Goal: Task Accomplishment & Management: Use online tool/utility

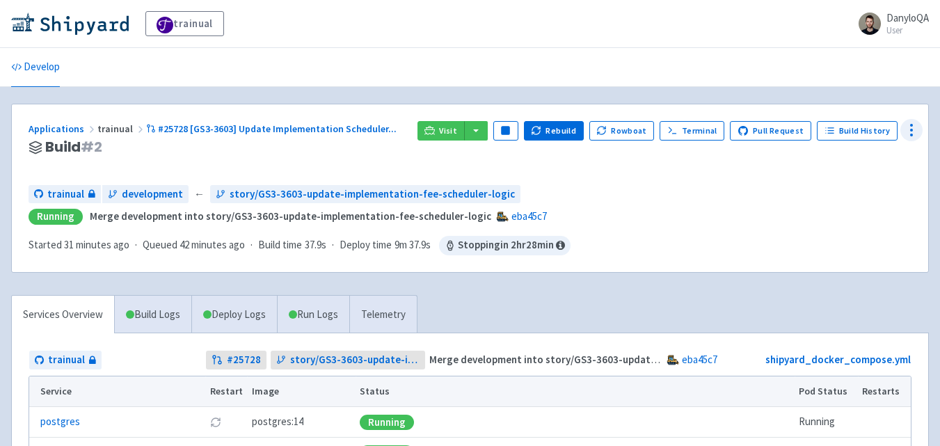
click at [908, 132] on icon at bounding box center [911, 130] width 17 height 17
click at [853, 237] on span "Env Vars" at bounding box center [859, 235] width 93 height 19
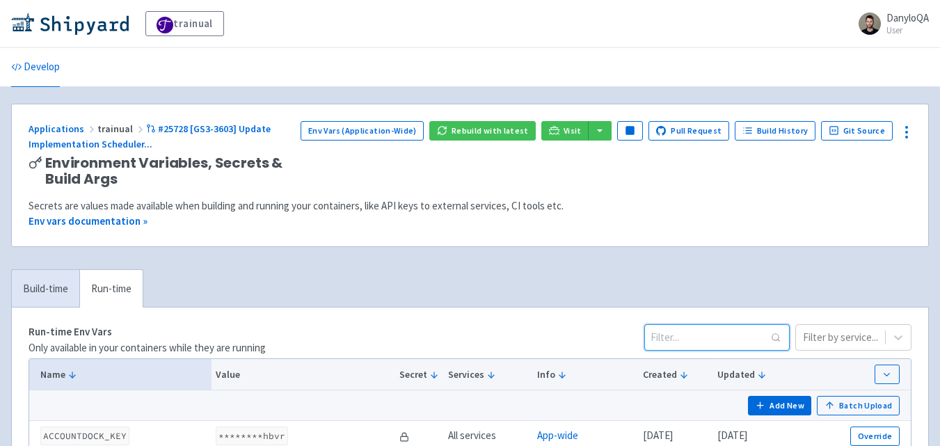
click at [686, 336] on input at bounding box center [716, 337] width 145 height 26
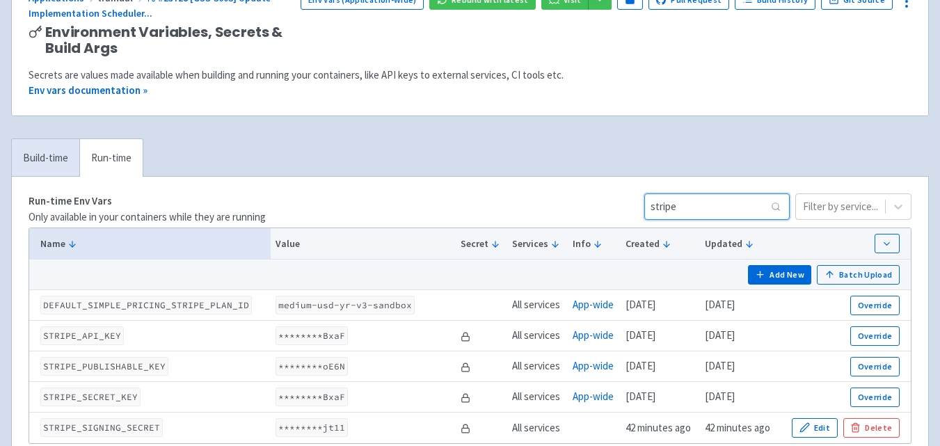
scroll to position [162, 0]
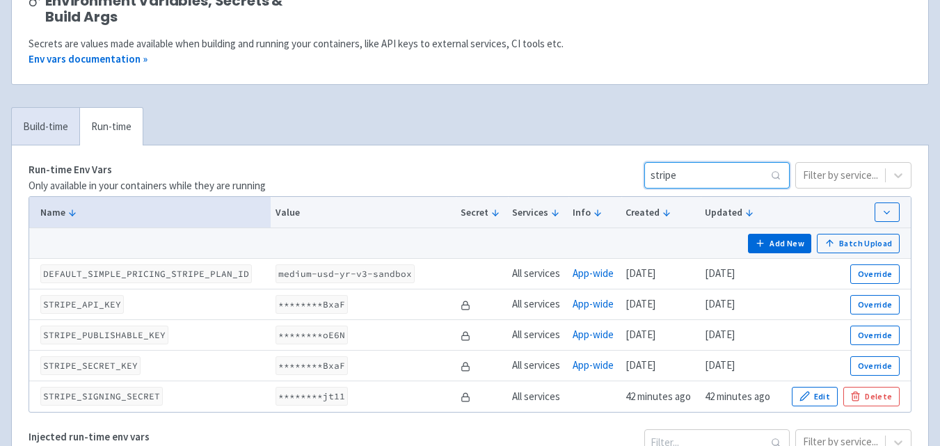
type input "stripe"
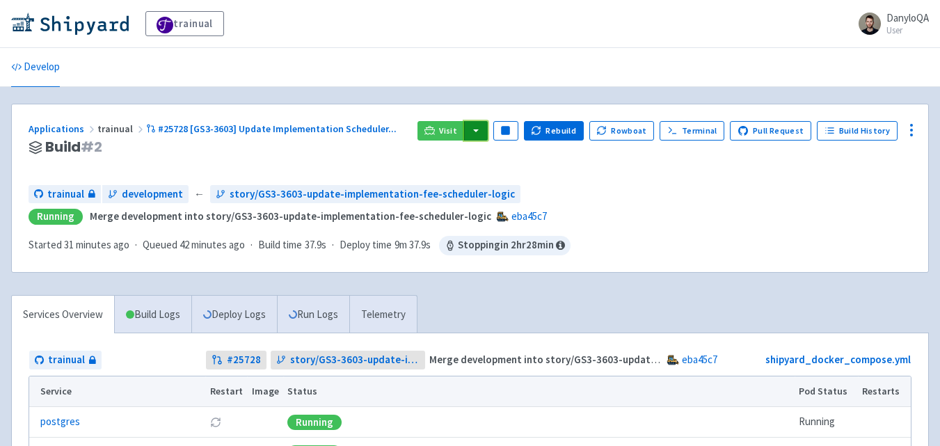
click at [483, 137] on button "button" at bounding box center [476, 130] width 24 height 19
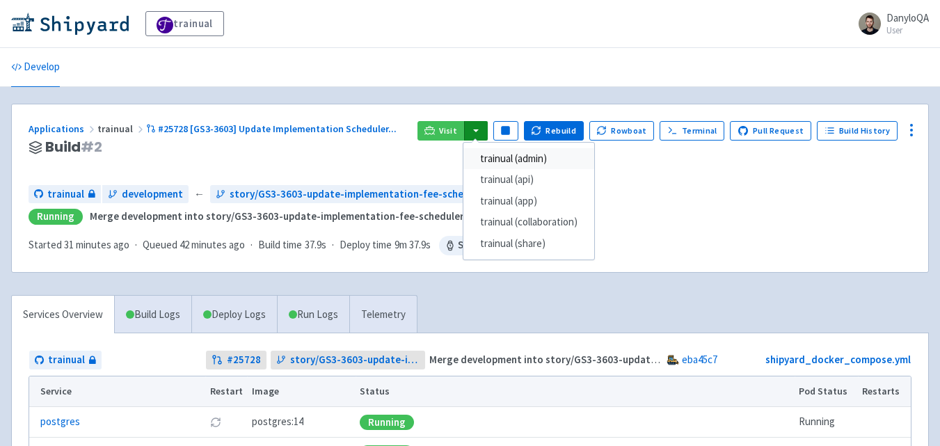
click at [534, 161] on link "trainual (admin)" at bounding box center [529, 159] width 131 height 22
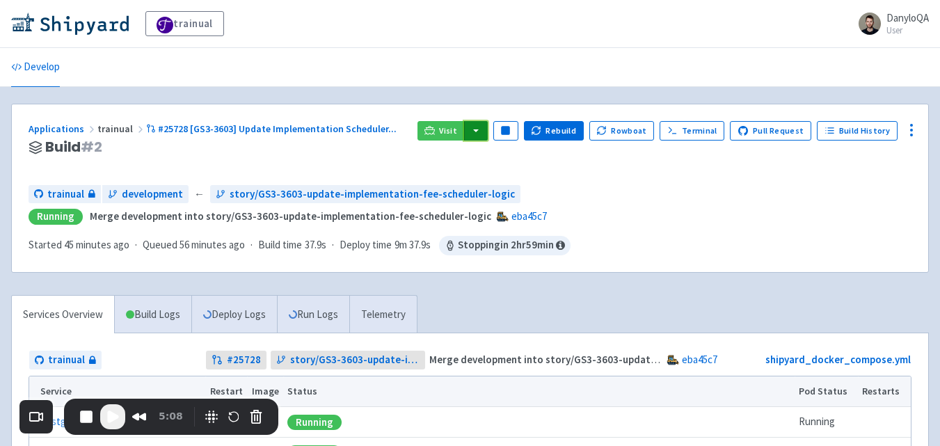
click at [488, 132] on button "button" at bounding box center [476, 130] width 24 height 19
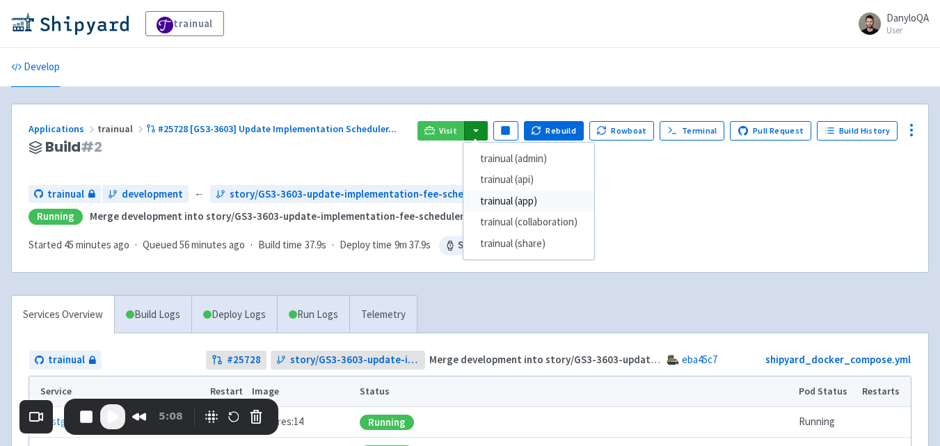
click at [529, 206] on link "trainual (app)" at bounding box center [529, 202] width 131 height 22
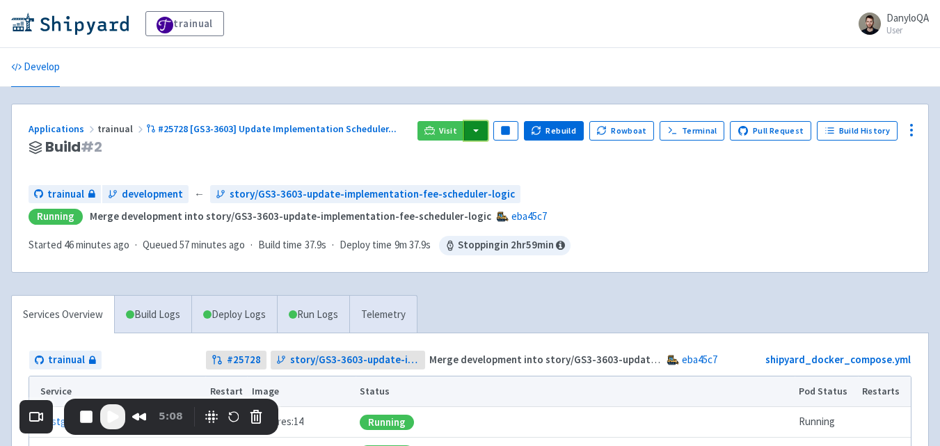
click at [480, 129] on button "button" at bounding box center [476, 130] width 24 height 19
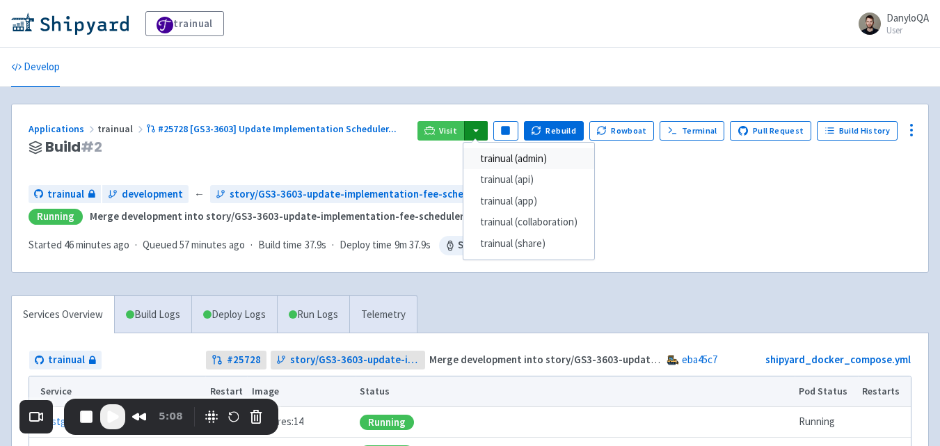
click at [544, 159] on link "trainual (admin)" at bounding box center [529, 159] width 131 height 22
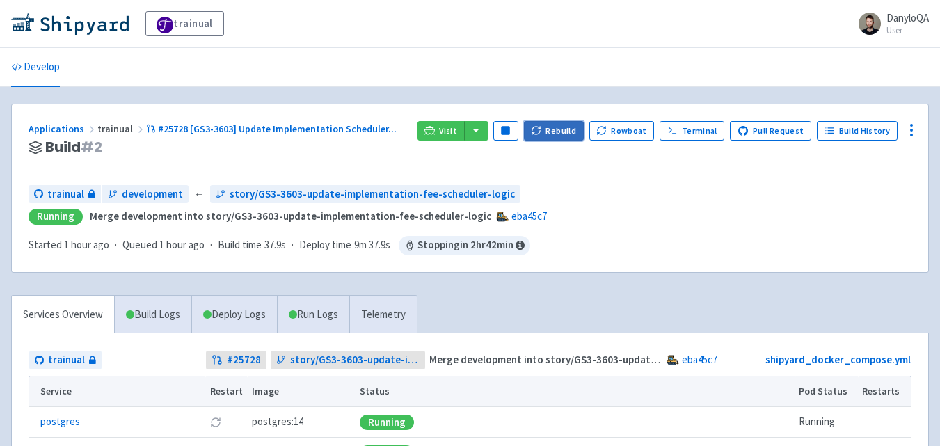
click at [552, 131] on button "Rebuild" at bounding box center [554, 130] width 60 height 19
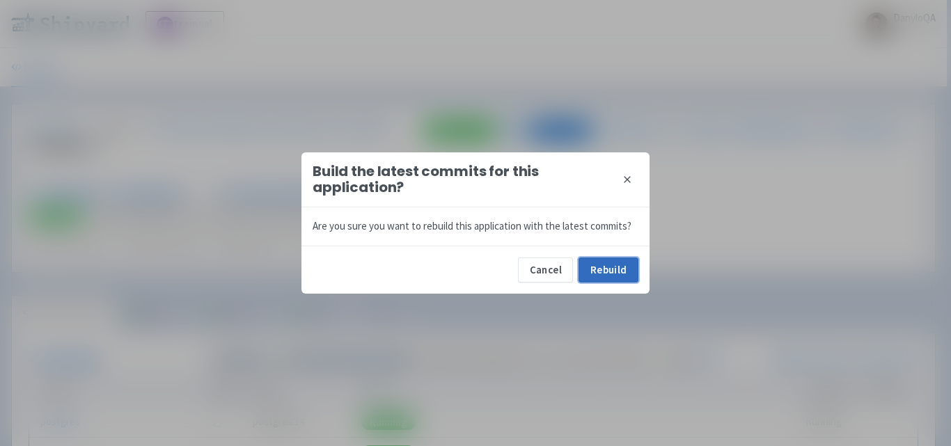
click at [603, 274] on button "Rebuild" at bounding box center [608, 270] width 60 height 25
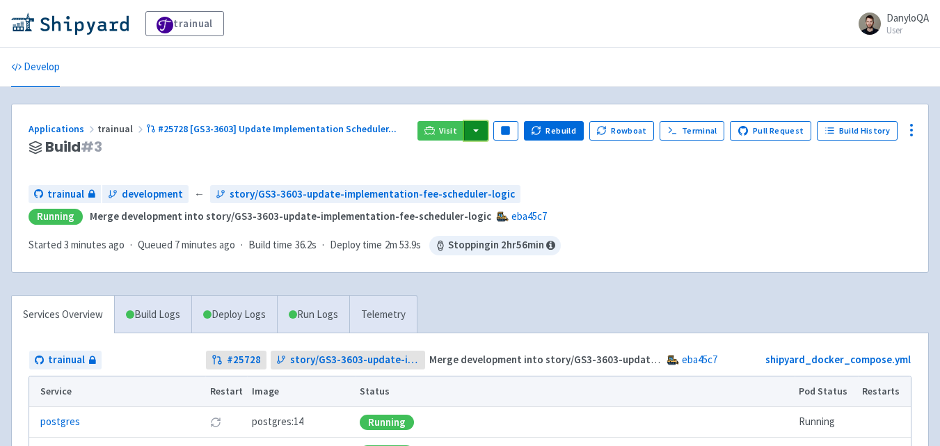
click at [488, 127] on button "button" at bounding box center [476, 130] width 24 height 19
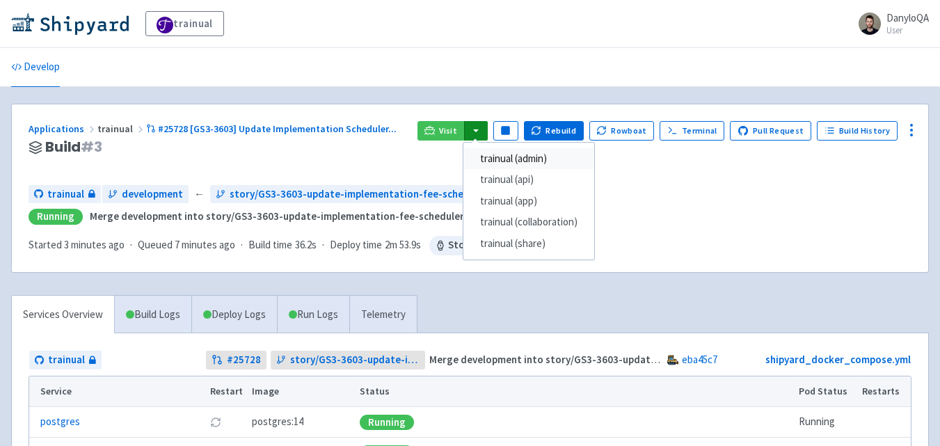
click at [511, 158] on link "trainual (admin)" at bounding box center [529, 159] width 131 height 22
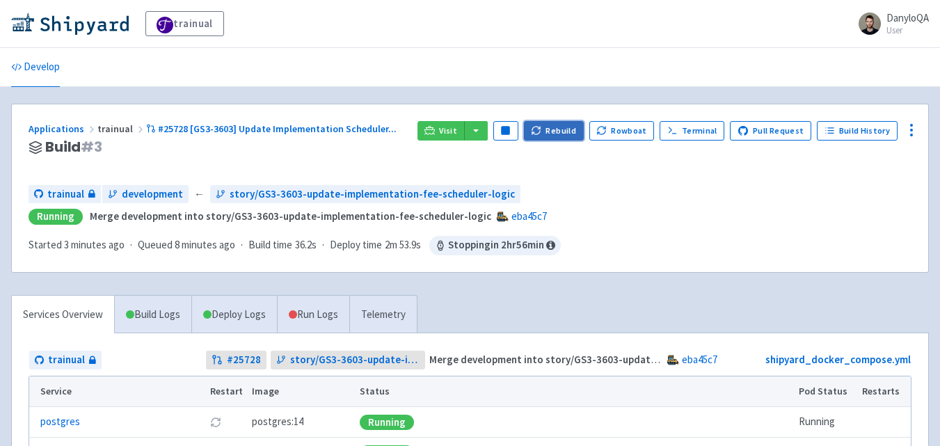
click at [553, 131] on button "Rebuild" at bounding box center [554, 130] width 60 height 19
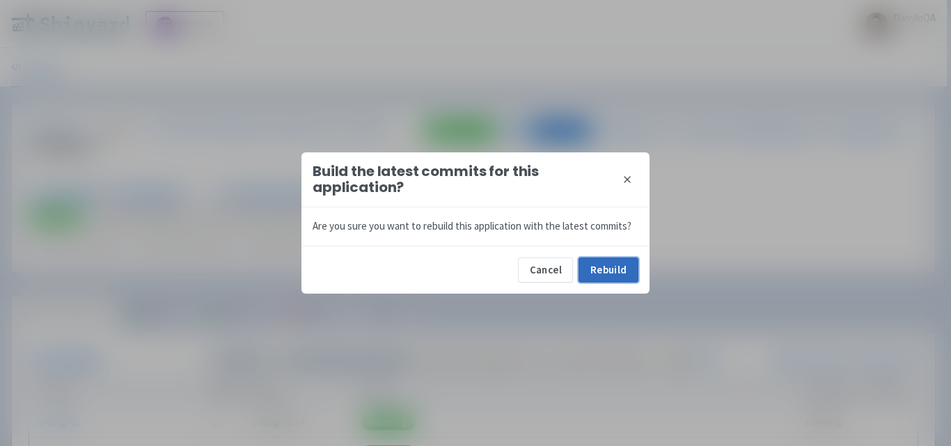
click at [592, 272] on button "Rebuild" at bounding box center [608, 270] width 60 height 25
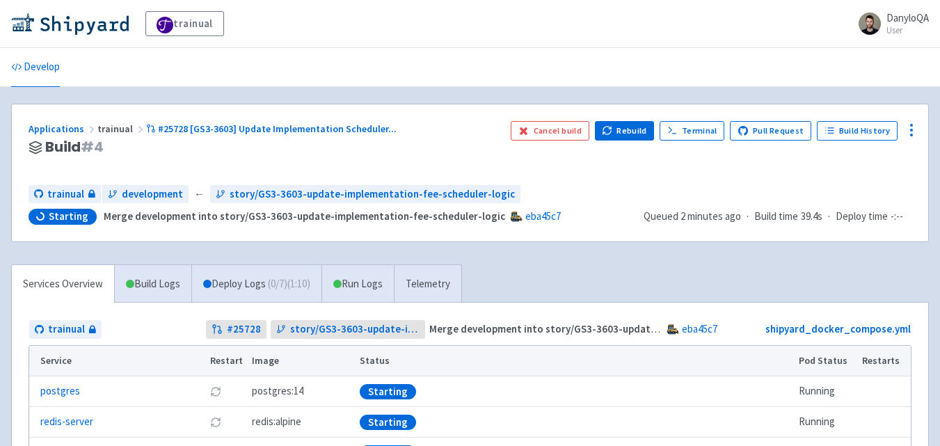
click at [513, 34] on div "trainual DanyloQA User Profile Sign out" at bounding box center [470, 23] width 918 height 25
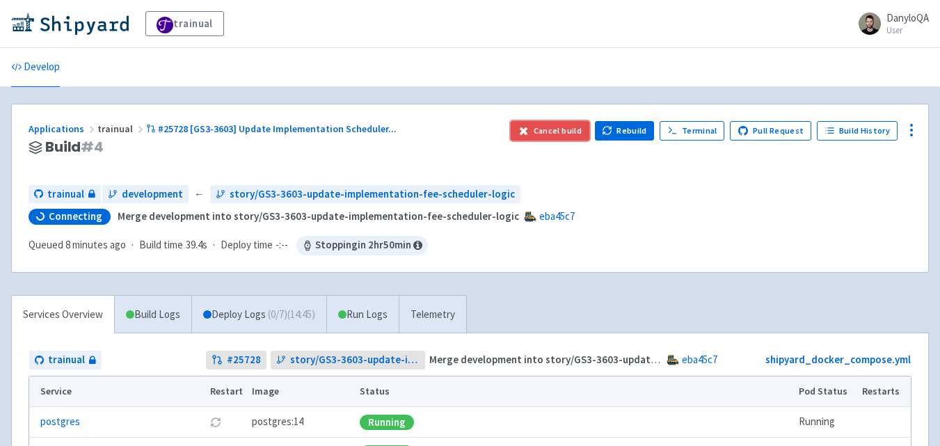
click at [569, 134] on button "Cancel build" at bounding box center [550, 130] width 79 height 19
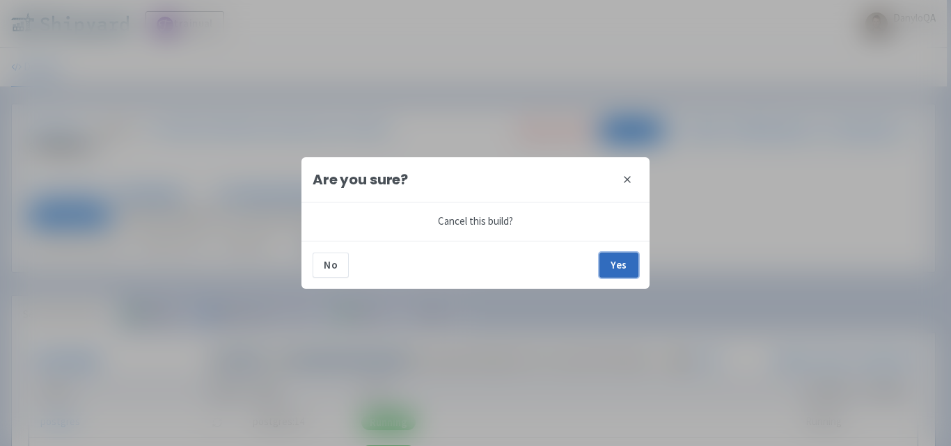
click at [615, 270] on button "Yes" at bounding box center [618, 265] width 39 height 25
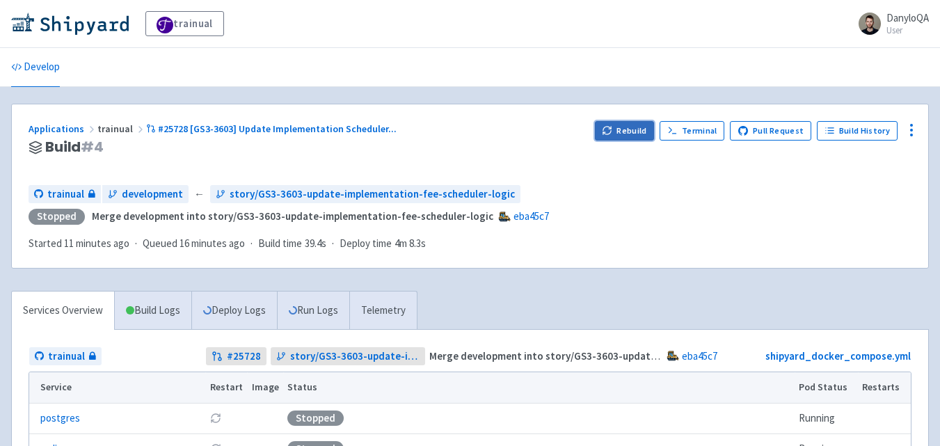
click at [620, 130] on button "Rebuild" at bounding box center [625, 130] width 60 height 19
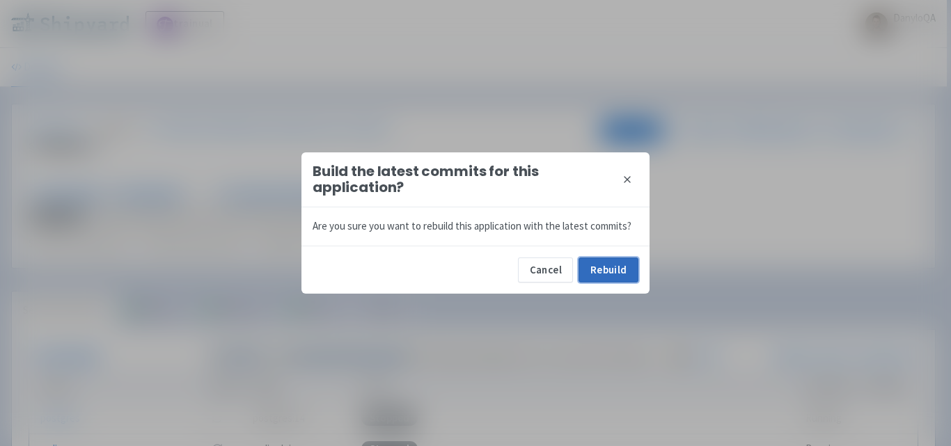
click at [599, 274] on button "Rebuild" at bounding box center [608, 270] width 60 height 25
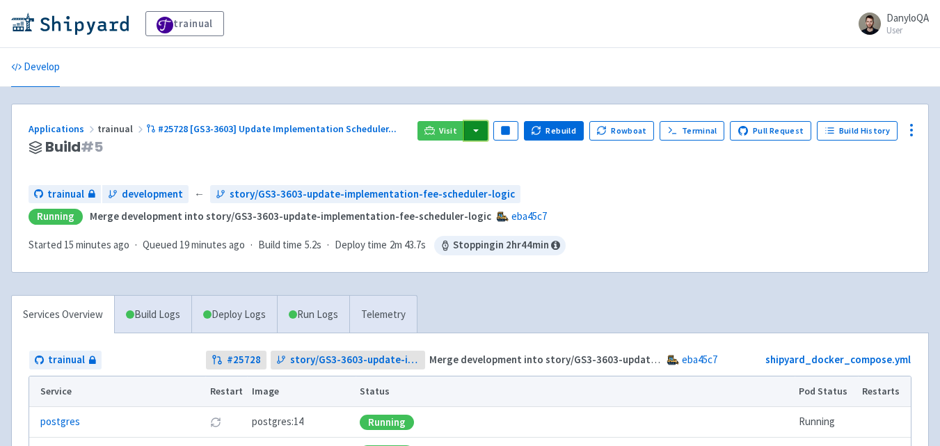
click at [486, 134] on button "button" at bounding box center [476, 130] width 24 height 19
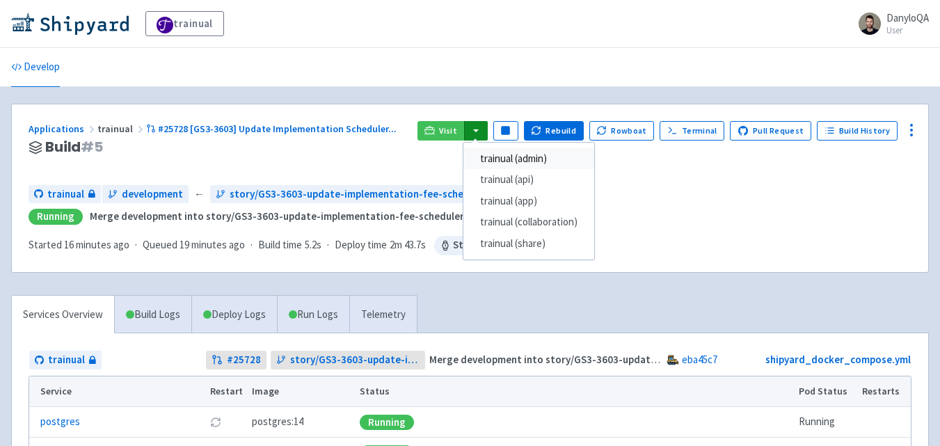
click at [525, 161] on link "trainual (admin)" at bounding box center [529, 159] width 131 height 22
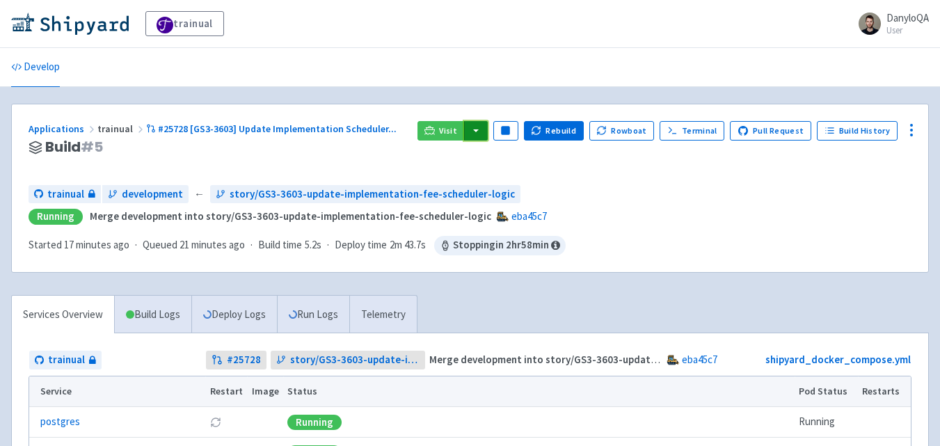
click at [482, 122] on button "button" at bounding box center [476, 130] width 24 height 19
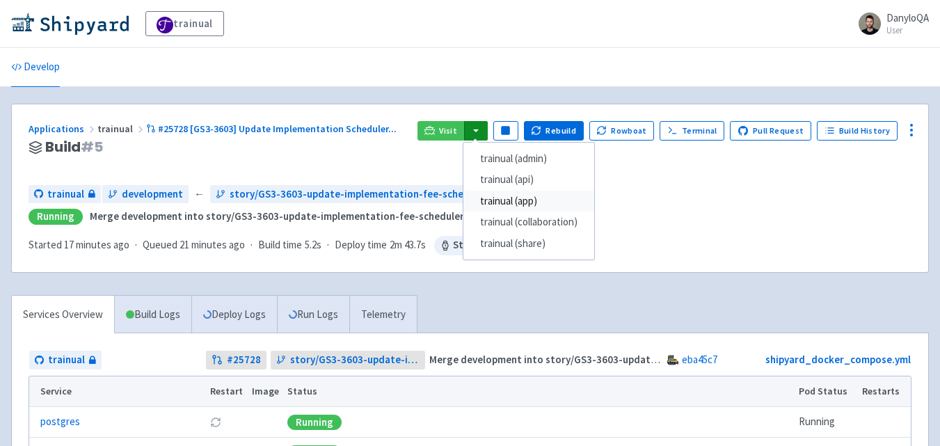
click at [532, 196] on link "trainual (app)" at bounding box center [529, 202] width 131 height 22
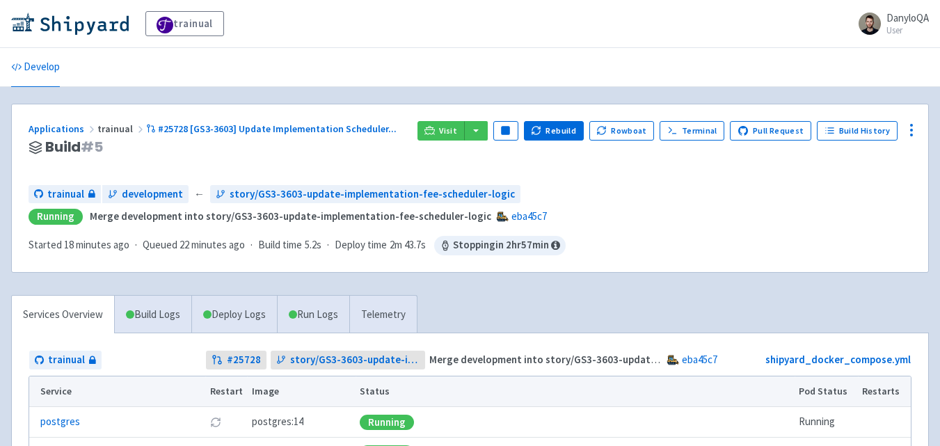
click at [478, 118] on div "Applications trainual #25728 [GS3-3603] Update Implementation Scheduler ... Bui…" at bounding box center [470, 188] width 917 height 168
click at [480, 127] on button "button" at bounding box center [476, 130] width 24 height 19
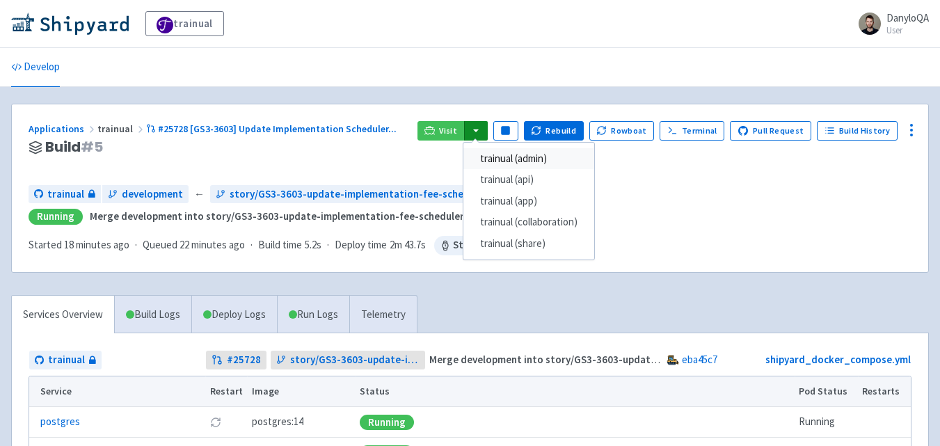
click at [537, 159] on link "trainual (admin)" at bounding box center [529, 159] width 131 height 22
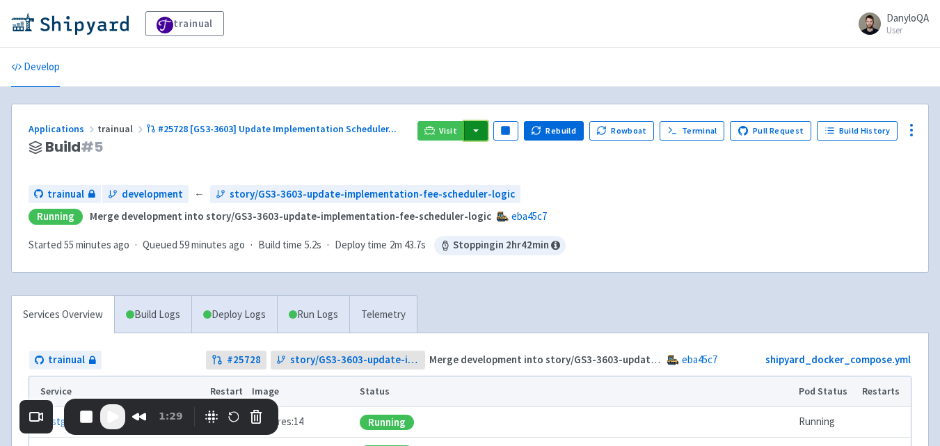
click at [488, 134] on button "button" at bounding box center [476, 130] width 24 height 19
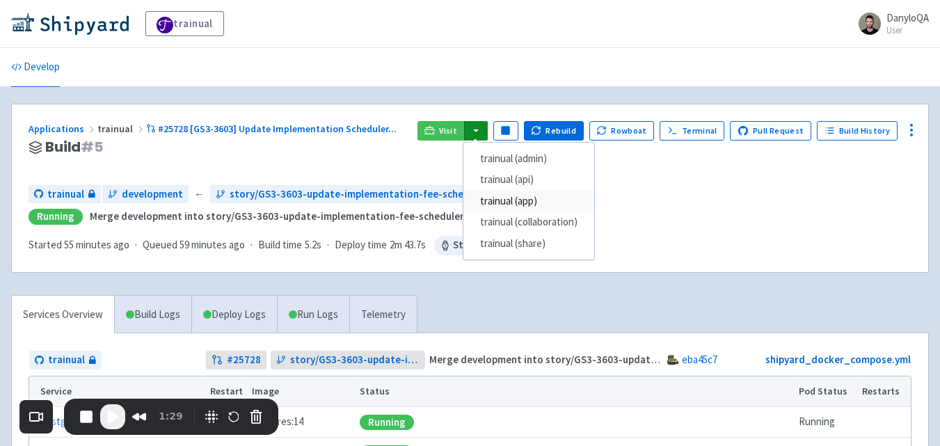
click at [525, 203] on link "trainual (app)" at bounding box center [529, 202] width 131 height 22
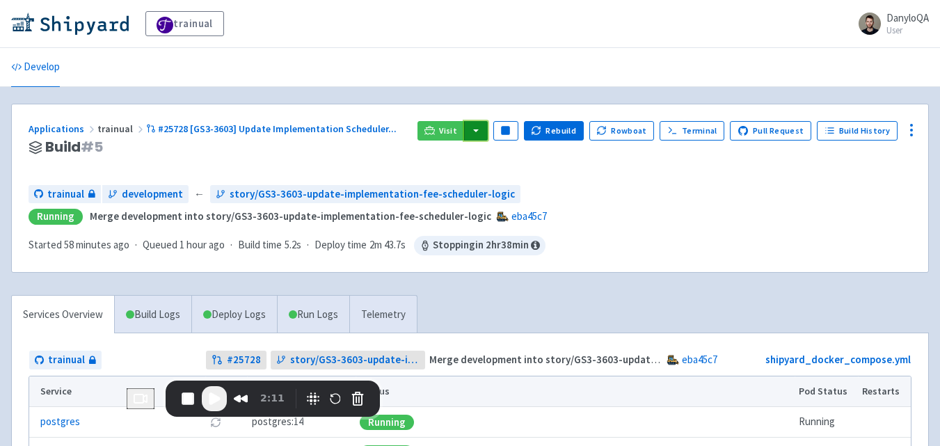
click at [480, 129] on button "button" at bounding box center [476, 130] width 24 height 19
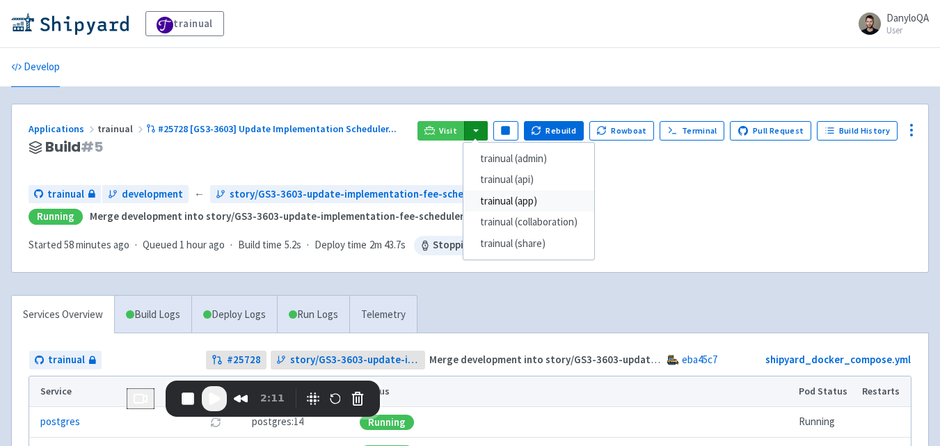
click at [523, 201] on link "trainual (app)" at bounding box center [529, 202] width 131 height 22
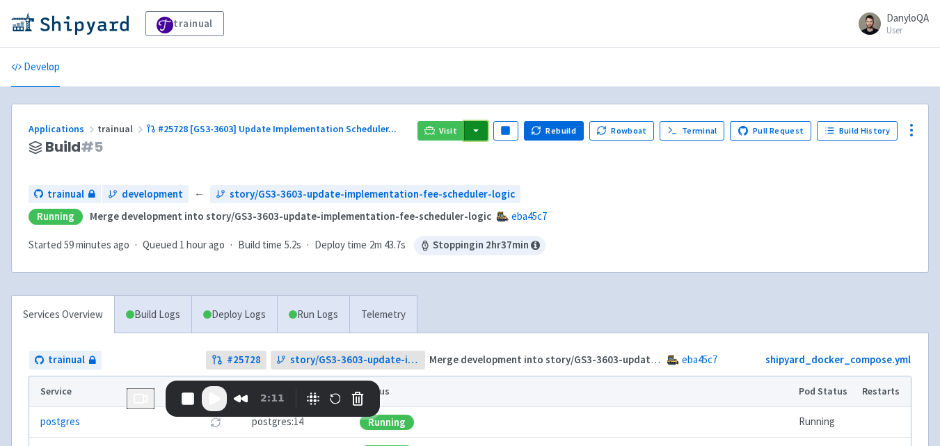
click at [486, 132] on button "button" at bounding box center [476, 130] width 24 height 19
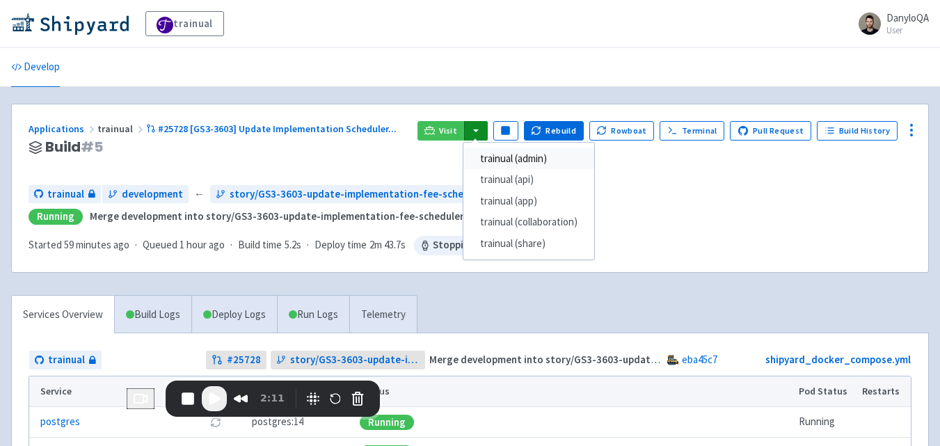
click at [515, 160] on link "trainual (admin)" at bounding box center [529, 159] width 131 height 22
click at [515, 160] on div "Visit trainual (admin) trainual (api) trainual (app) trainual (collaboration) t…" at bounding box center [665, 147] width 494 height 53
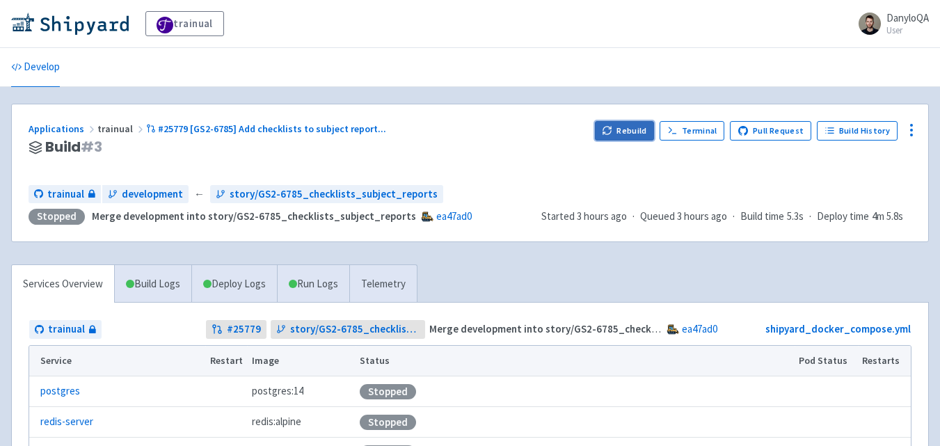
click at [630, 122] on button "Rebuild" at bounding box center [625, 130] width 60 height 19
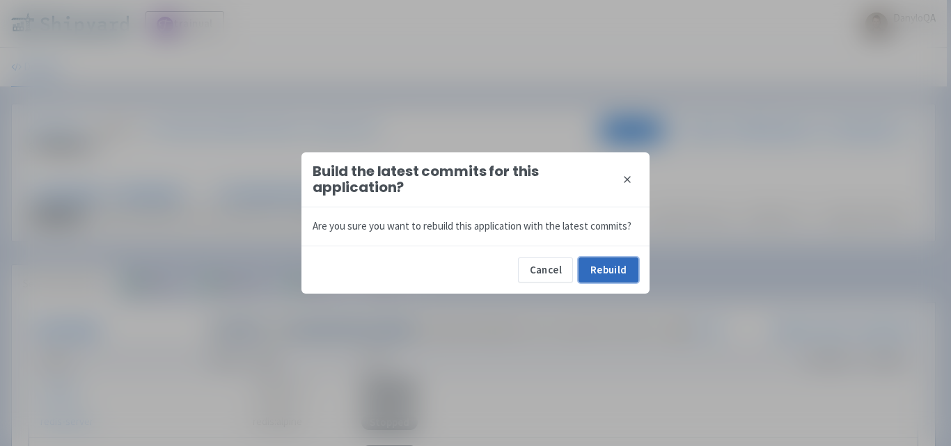
click at [606, 269] on button "Rebuild" at bounding box center [608, 270] width 60 height 25
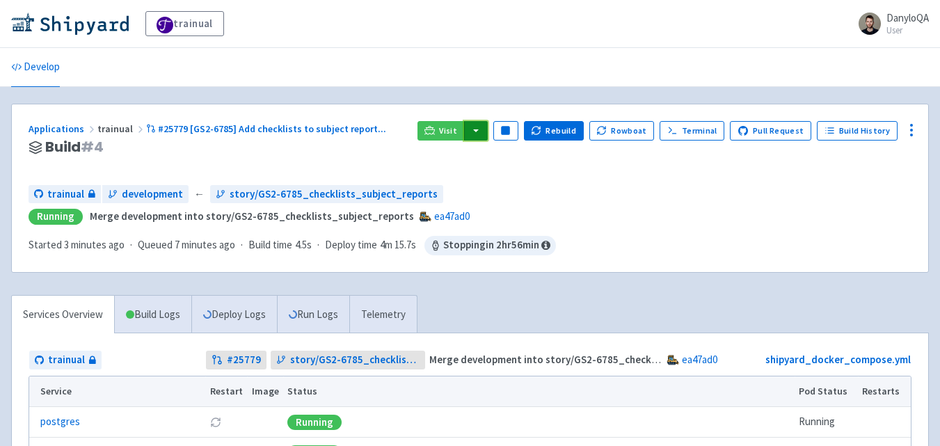
click at [484, 134] on button "button" at bounding box center [476, 130] width 24 height 19
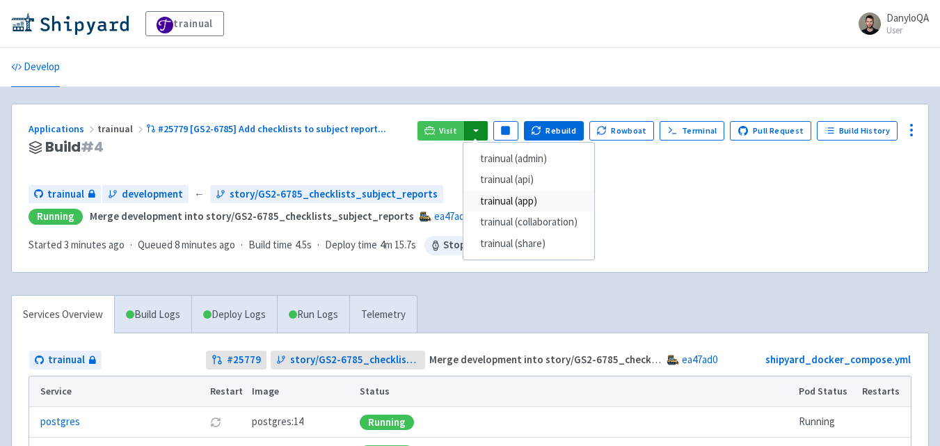
click at [527, 199] on link "trainual (app)" at bounding box center [529, 202] width 131 height 22
